Goal: Transaction & Acquisition: Purchase product/service

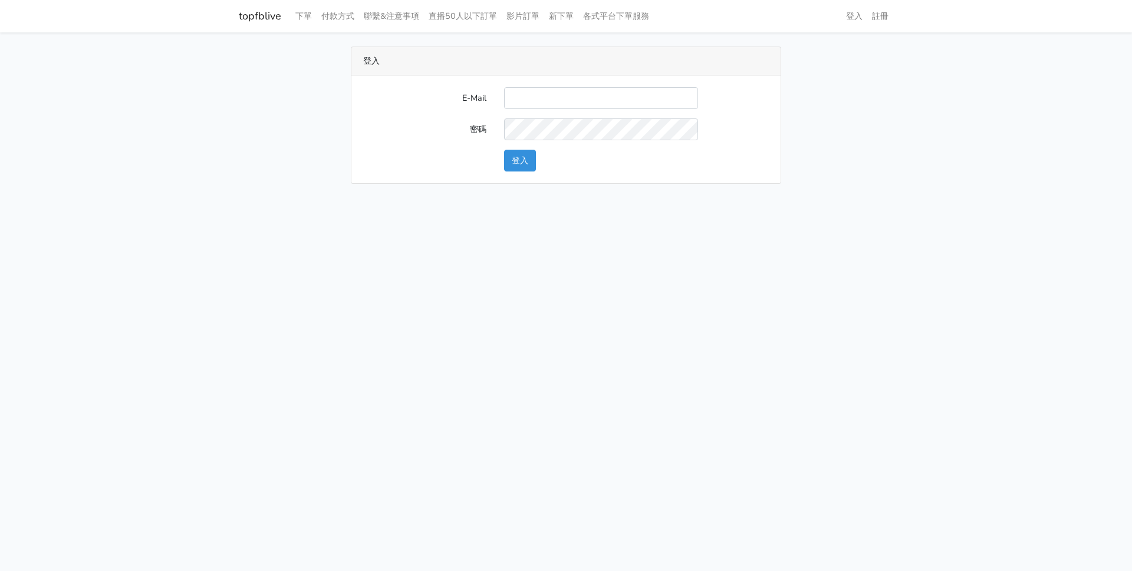
click at [585, 100] on input "E-Mail" at bounding box center [601, 98] width 194 height 22
type input "a0935978391@gmail.com"
click at [504, 150] on button "登入" at bounding box center [520, 161] width 32 height 22
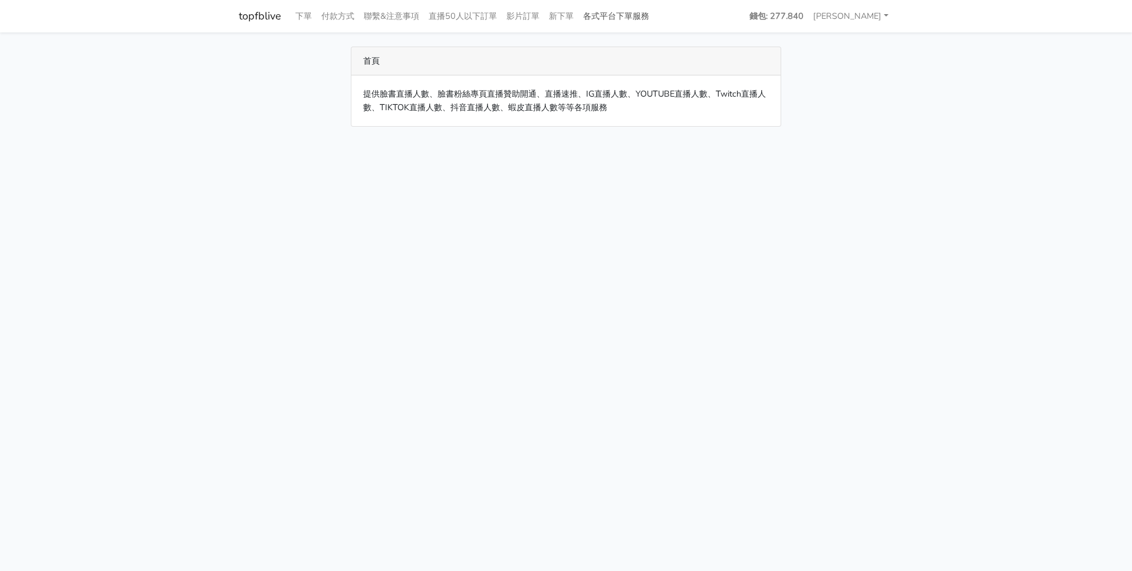
click at [617, 14] on link "各式平台下單服務" at bounding box center [615, 16] width 75 height 23
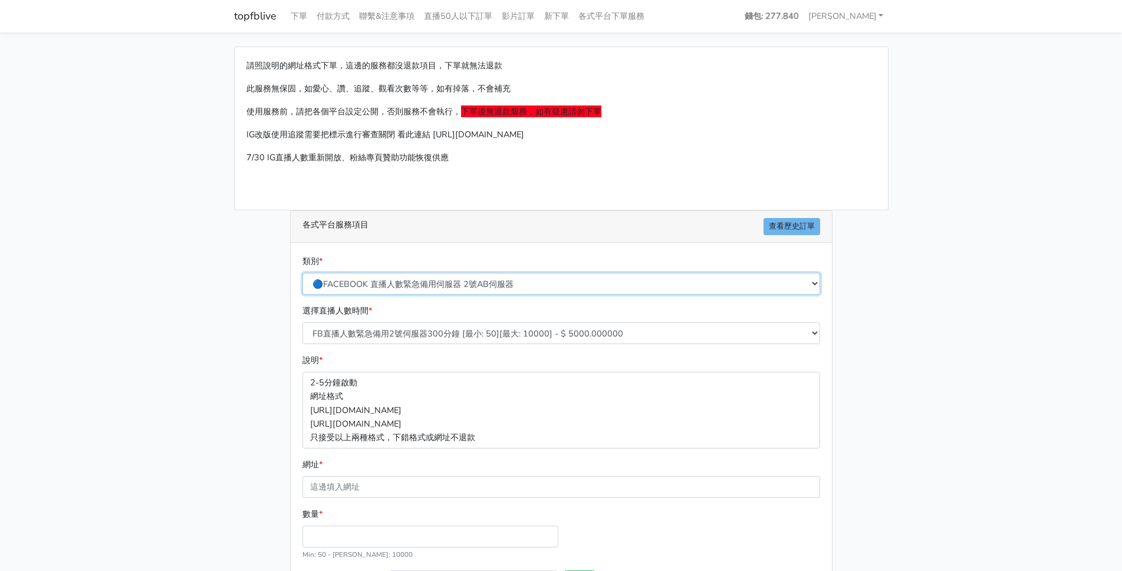
click at [508, 285] on select "🔵FACEBOOK 直播人數緊急備用伺服器 2號AB伺服器 🔵FACEBOOK 網軍專用貼文留言 安全保密 🔵9/30 FACEBOOK 直播人數緩慢進場緩慢…" at bounding box center [561, 284] width 518 height 22
select select "🔵9/30 FACEBOOK 直播人數緩慢進場緩慢退場 台灣獨家"
click at [302, 273] on select "🔵FACEBOOK 直播人數緊急備用伺服器 2號AB伺服器 🔵FACEBOOK 網軍專用貼文留言 安全保密 🔵9/30 FACEBOOK 直播人數緩慢進場緩慢…" at bounding box center [561, 284] width 518 height 22
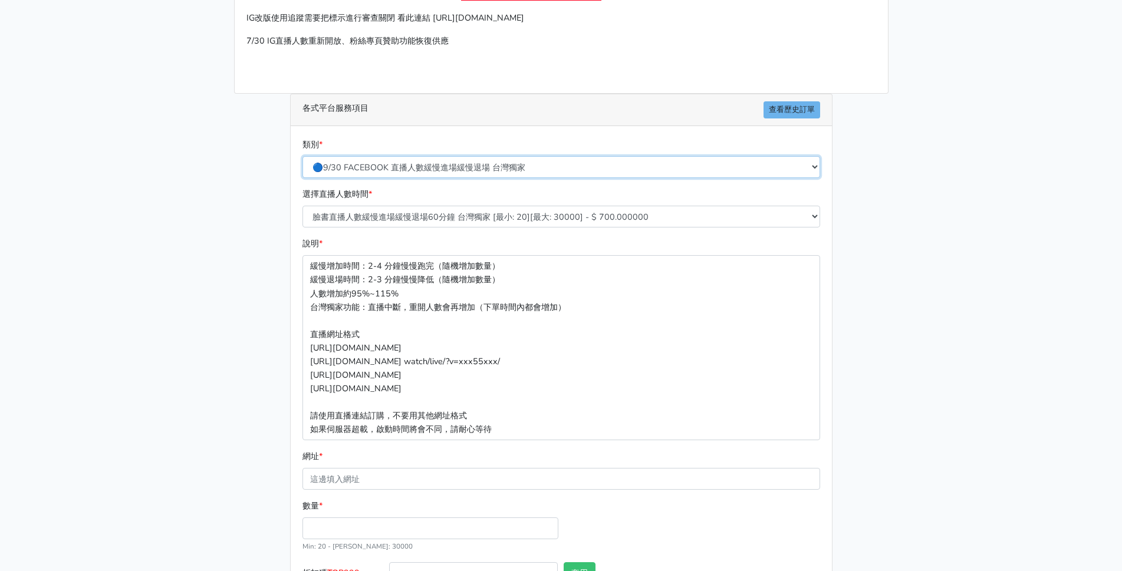
scroll to position [118, 0]
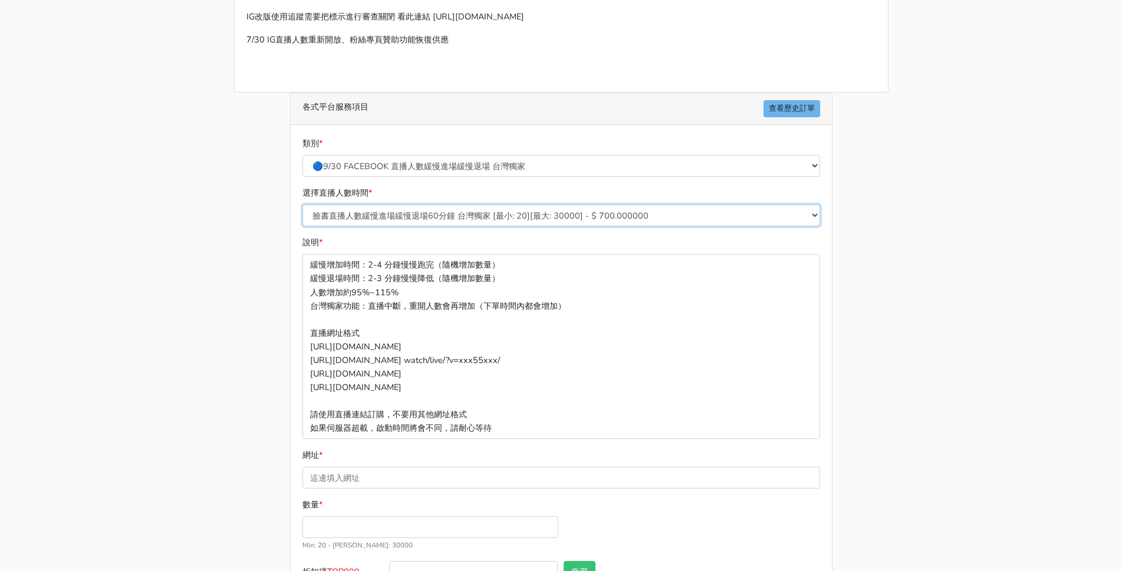
click at [564, 220] on select "臉書直播人數緩慢進場緩慢退場60分鐘 台灣獨家 [最小: 20][最大: 30000] - $ 700.000000 臉書直播人數緩慢進場緩慢退場120分鐘 …" at bounding box center [561, 216] width 518 height 22
click at [302, 205] on select "臉書直播人數緩慢進場緩慢退場60分鐘 台灣獨家 [最小: 20][最大: 30000] - $ 700.000000 臉書直播人數緩慢進場緩慢退場120分鐘 …" at bounding box center [561, 216] width 518 height 22
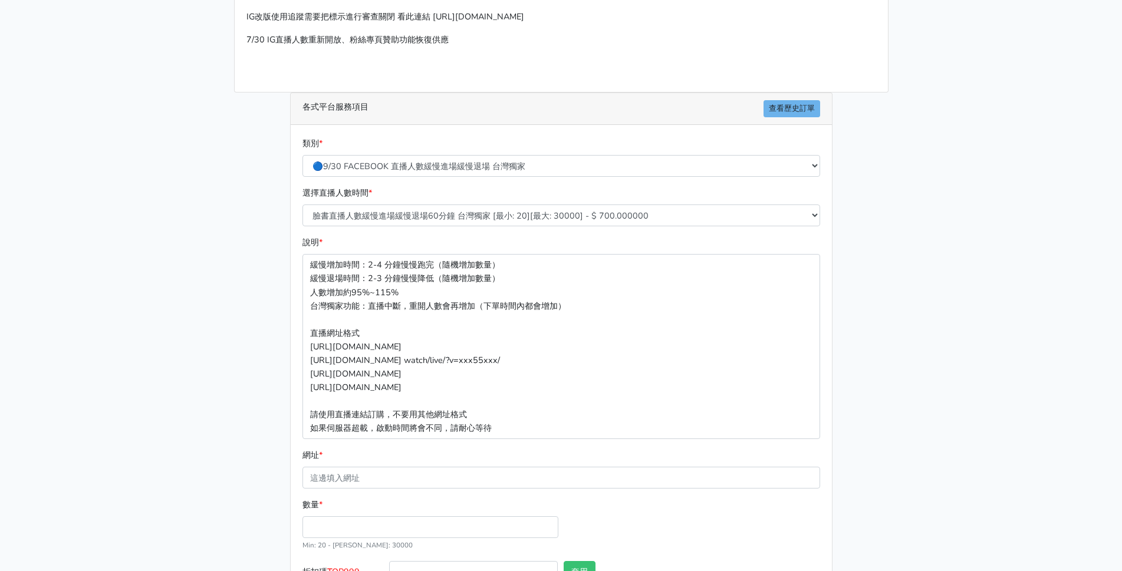
click at [205, 308] on main "請照說明的網址格式下單，這邊的服務都沒退款項目，下單就無法退款 此服務無保固，如愛心、讚、追蹤、觀看次數等等，如有掉落，不會補充 使用服務前，請把各個平台設定…" at bounding box center [561, 286] width 1122 height 743
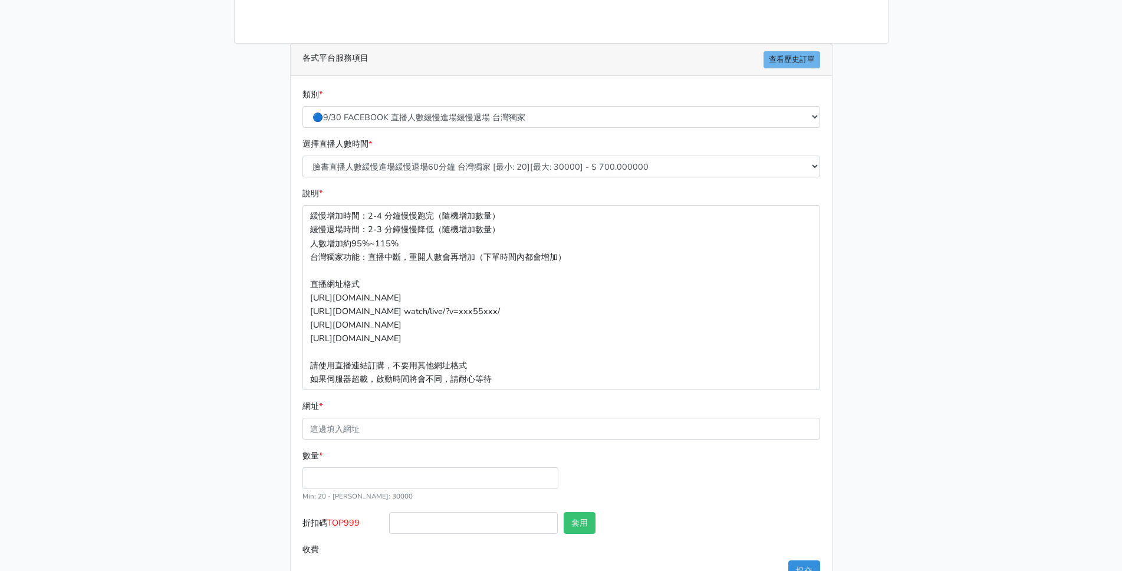
scroll to position [205, 0]
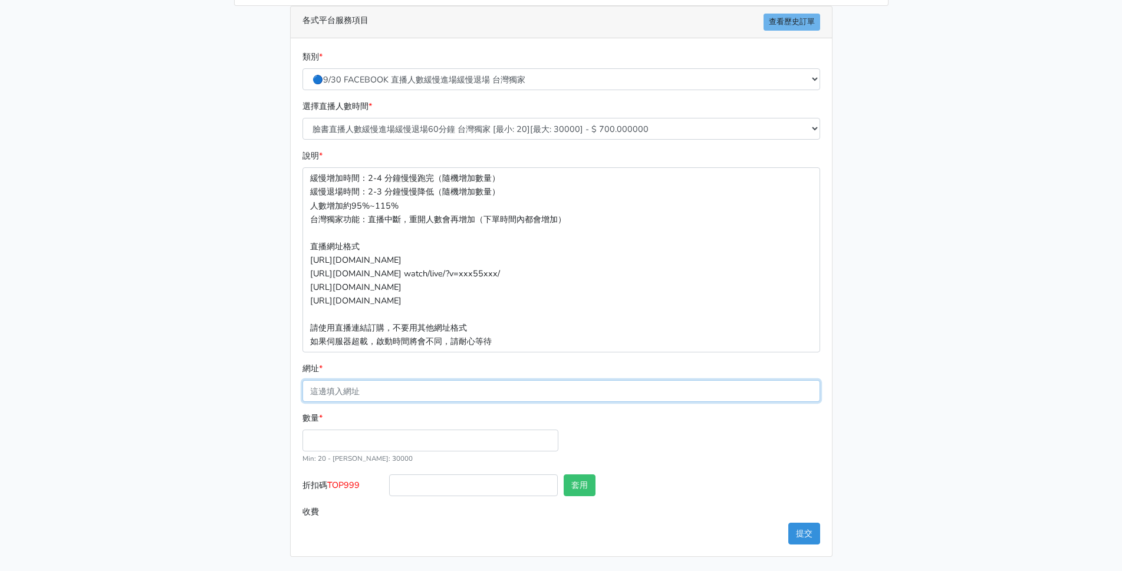
drag, startPoint x: 331, startPoint y: 388, endPoint x: 331, endPoint y: 398, distance: 10.0
click at [332, 388] on input "網址 *" at bounding box center [561, 391] width 518 height 22
paste input "[URL][DOMAIN_NAME]"
type input "[URL][DOMAIN_NAME]"
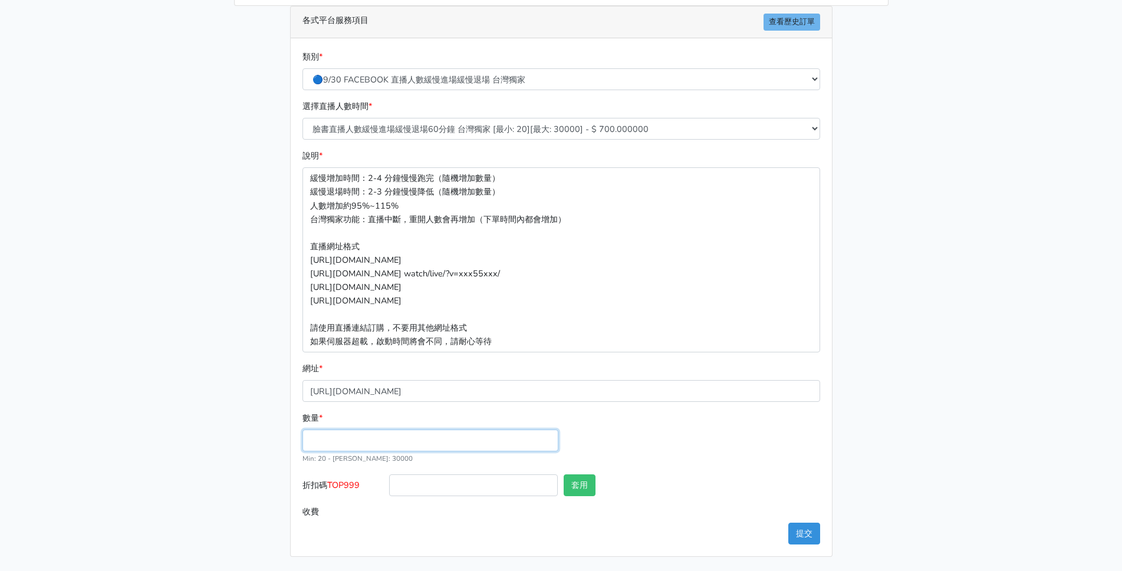
click at [323, 439] on input "數量 *" at bounding box center [430, 441] width 256 height 22
drag, startPoint x: 390, startPoint y: 447, endPoint x: 271, endPoint y: 420, distance: 122.7
click at [273, 420] on div "請照說明的網址格式下單，這邊的服務都沒退款項目，下單就無法退款 此服務無保固，如愛心、讚、追蹤、觀看次數等等，如有掉落，不會補充 使用服務前，請把各個平台設定…" at bounding box center [561, 199] width 672 height 715
type input "60"
type input "42.000"
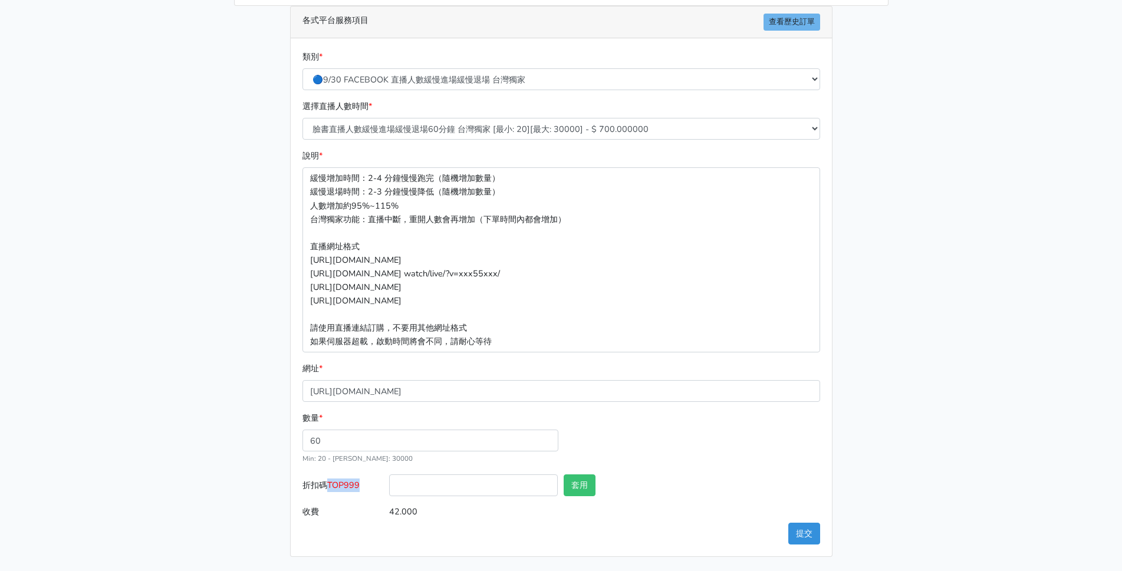
drag, startPoint x: 371, startPoint y: 490, endPoint x: 332, endPoint y: 489, distance: 39.5
click at [332, 489] on label "折扣碼 TOP999" at bounding box center [342, 488] width 87 height 27
copy span "TOP999"
drag, startPoint x: 411, startPoint y: 489, endPoint x: 440, endPoint y: 489, distance: 28.9
click at [415, 489] on input "折扣碼 TOP999" at bounding box center [473, 486] width 169 height 22
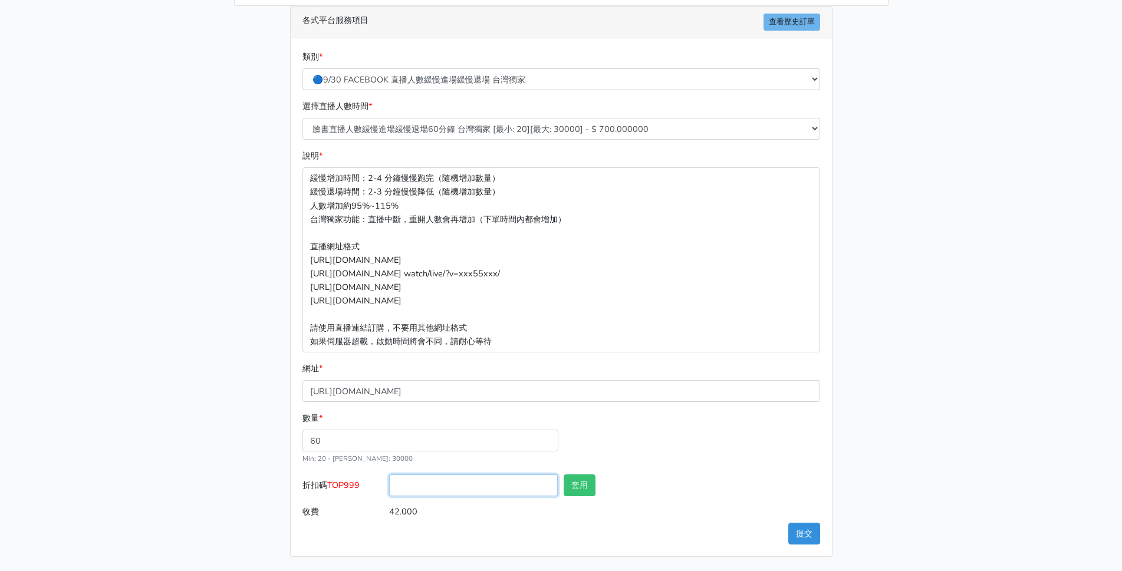
paste input "TOP999"
type input "TOP999"
click at [578, 485] on button "套用" at bounding box center [580, 486] width 32 height 22
type input "套用失敗"
click at [715, 450] on div "數量 * 60 Min: 20 - Max: 30000" at bounding box center [560, 442] width 523 height 63
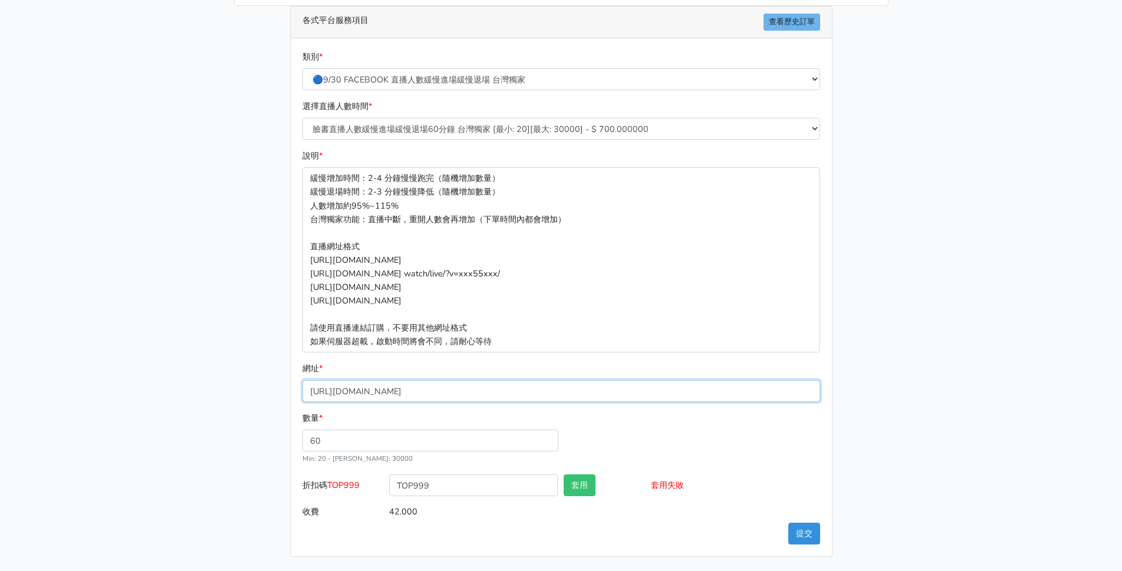
drag, startPoint x: 608, startPoint y: 388, endPoint x: 116, endPoint y: 354, distance: 492.9
click at [116, 354] on main "請照說明的網址格式下單，這邊的服務都沒退款項目，下單就無法退款 此服務無保固，如愛心、讚、追蹤、觀看次數等等，如有掉落，不會補充 使用服務前，請把各個平台設定…" at bounding box center [561, 199] width 1122 height 743
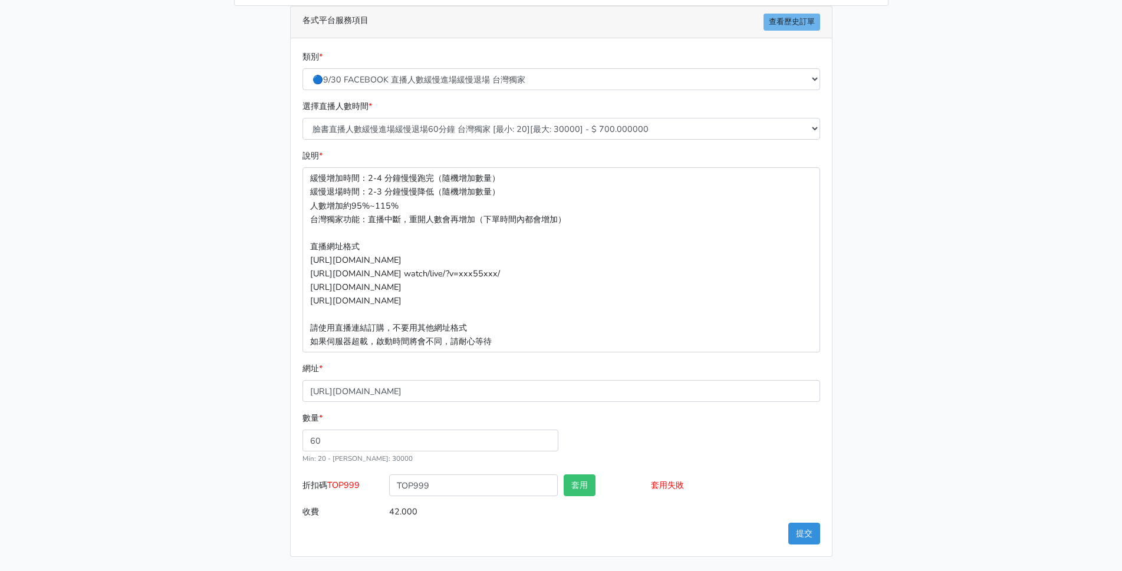
click at [898, 360] on main "請照說明的網址格式下單，這邊的服務都沒退款項目，下單就無法退款 此服務無保固，如愛心、讚、追蹤、觀看次數等等，如有掉落，不會補充 使用服務前，請把各個平台設定…" at bounding box center [561, 199] width 1122 height 743
click at [805, 533] on button "提交" at bounding box center [804, 534] width 32 height 22
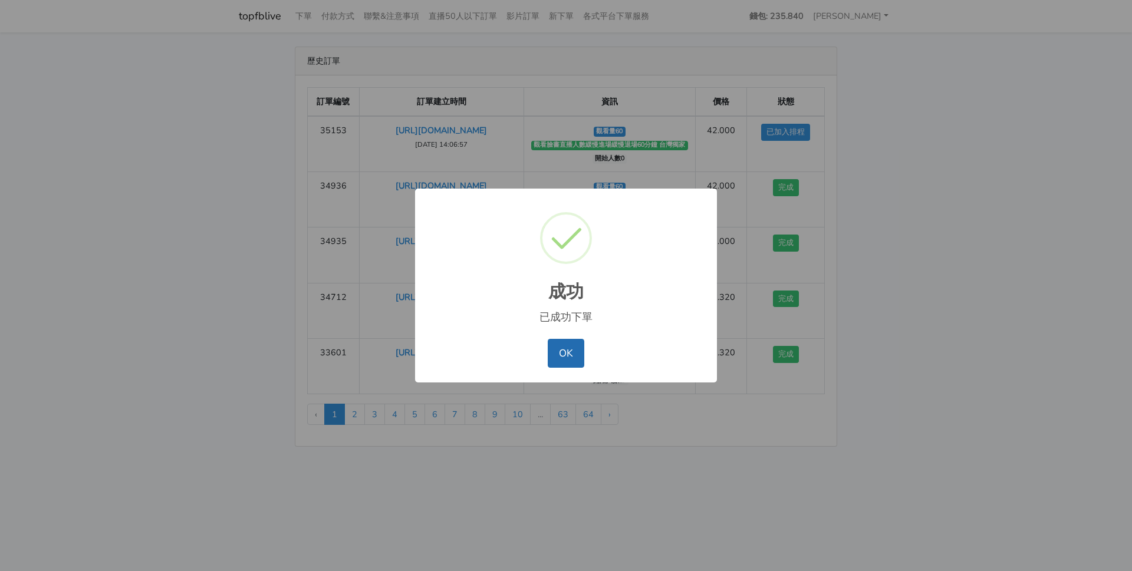
click at [565, 356] on button "OK" at bounding box center [566, 353] width 36 height 28
